Goal: Transaction & Acquisition: Purchase product/service

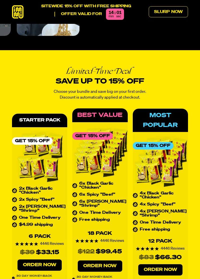
scroll to position [1826, 0]
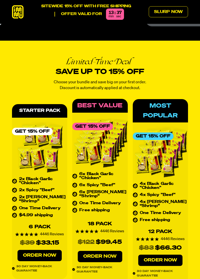
click at [42, 260] on link "Order Now" at bounding box center [40, 255] width 44 height 11
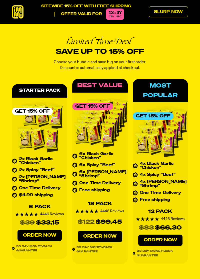
scroll to position [1850, 0]
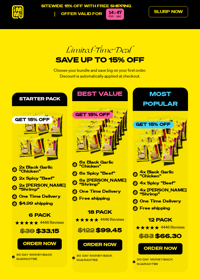
click at [42, 244] on link "Order Now" at bounding box center [40, 243] width 44 height 11
